Goal: Check status: Check status

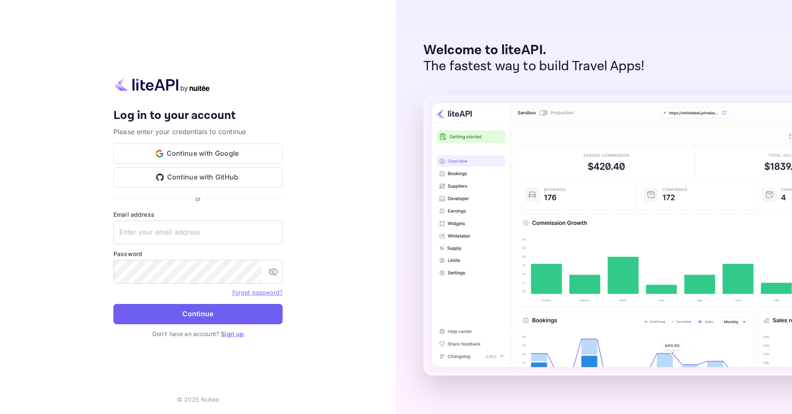
type input "[EMAIL_ADDRESS][DOMAIN_NAME]"
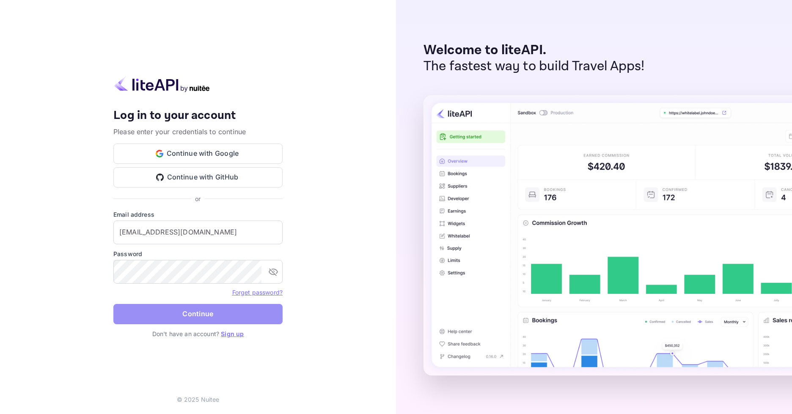
click at [178, 308] on button "Continue" at bounding box center [197, 314] width 169 height 20
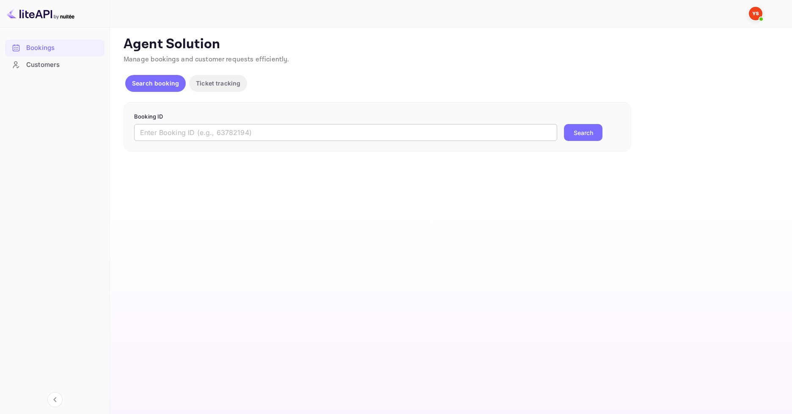
drag, startPoint x: 263, startPoint y: 127, endPoint x: 266, endPoint y: 129, distance: 4.5
click at [266, 129] on input "text" at bounding box center [345, 132] width 423 height 17
paste input "9826246"
type input "9826246"
click at [578, 137] on div "Booking ID 9826246 ​ Search" at bounding box center [378, 127] width 508 height 50
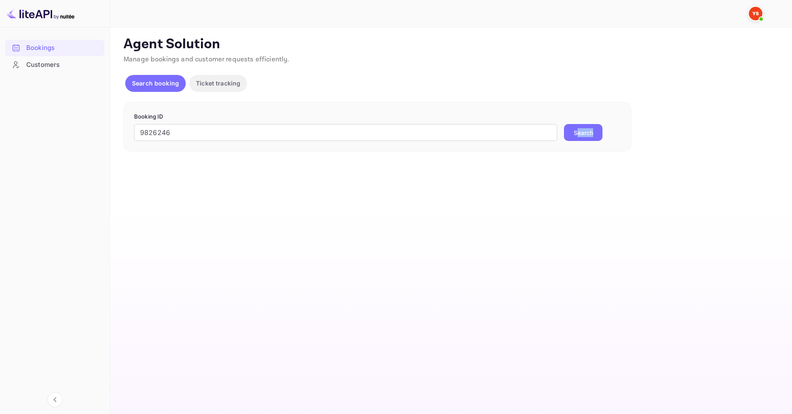
click at [578, 137] on button "Search" at bounding box center [583, 132] width 39 height 17
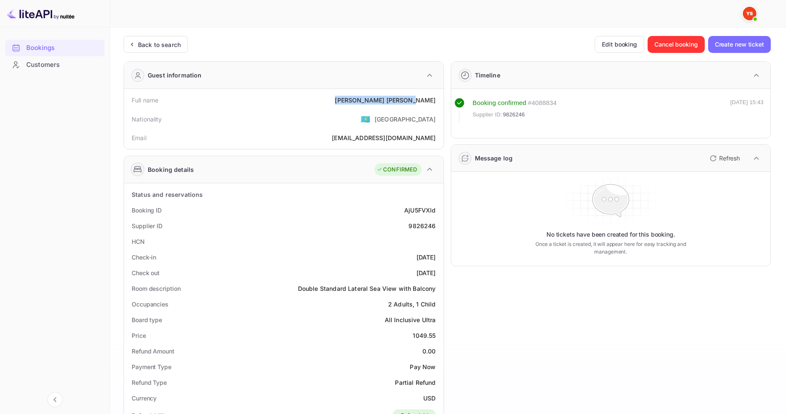
drag, startPoint x: 389, startPoint y: 95, endPoint x: 439, endPoint y: 99, distance: 50.1
click at [439, 99] on div "Full name [PERSON_NAME]" at bounding box center [283, 100] width 313 height 16
copy div "[PERSON_NAME]"
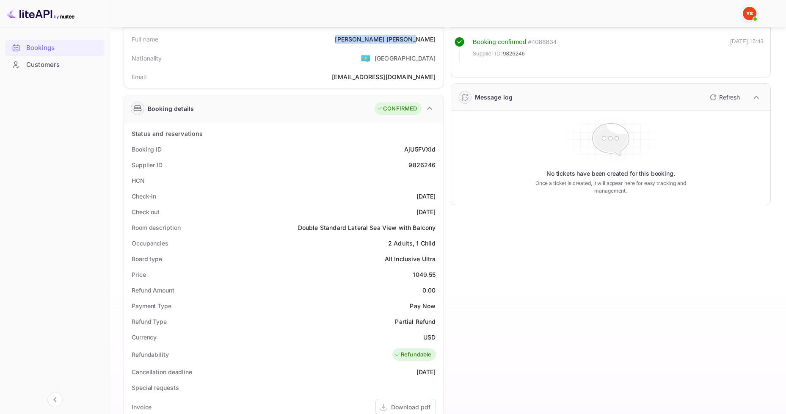
scroll to position [127, 0]
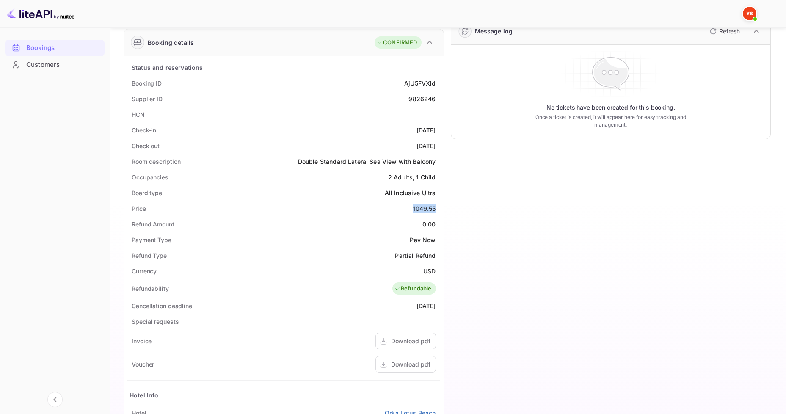
drag, startPoint x: 411, startPoint y: 205, endPoint x: 438, endPoint y: 205, distance: 26.7
click at [438, 205] on div "Price 1049.55" at bounding box center [283, 209] width 313 height 16
copy div "1049.55"
